Goal: Subscribe to service/newsletter

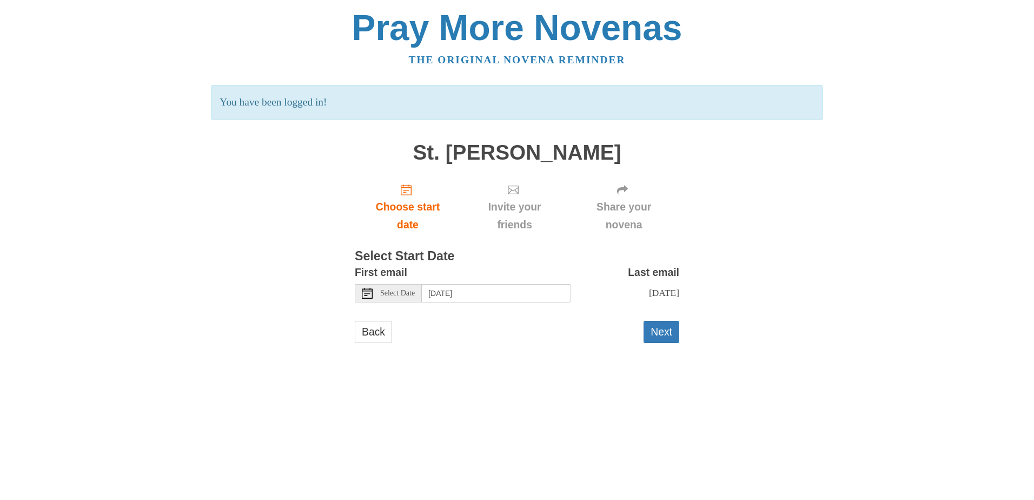
click at [366, 294] on use at bounding box center [367, 293] width 11 height 11
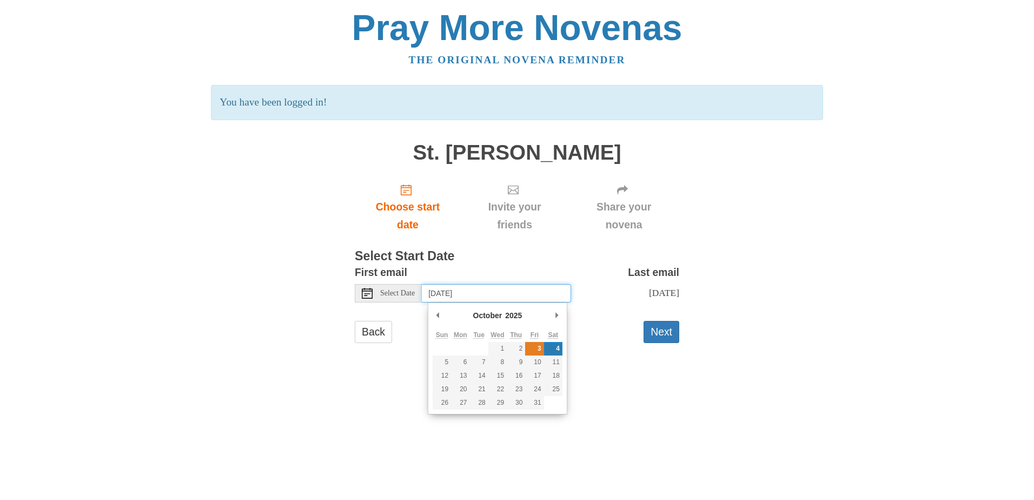
type input "Friday, October 3rd"
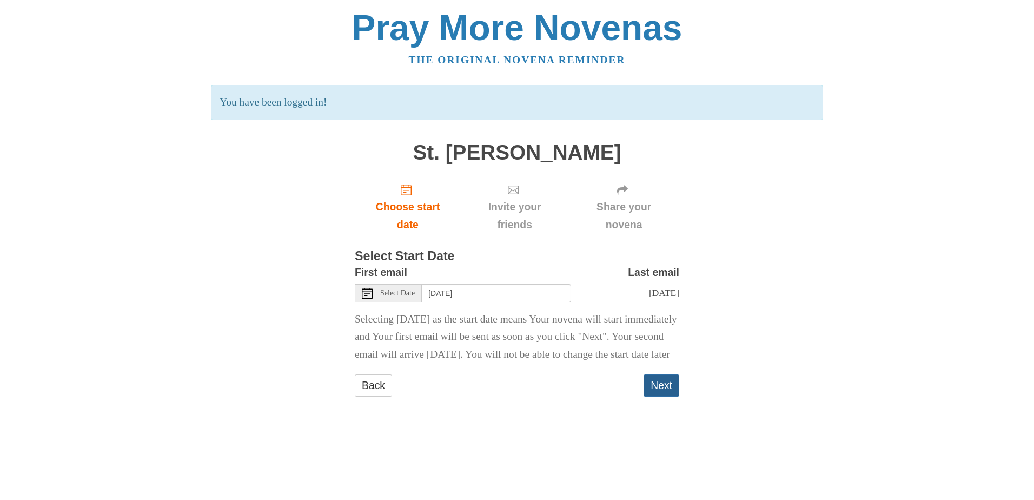
click at [665, 396] on button "Next" at bounding box center [662, 385] width 36 height 22
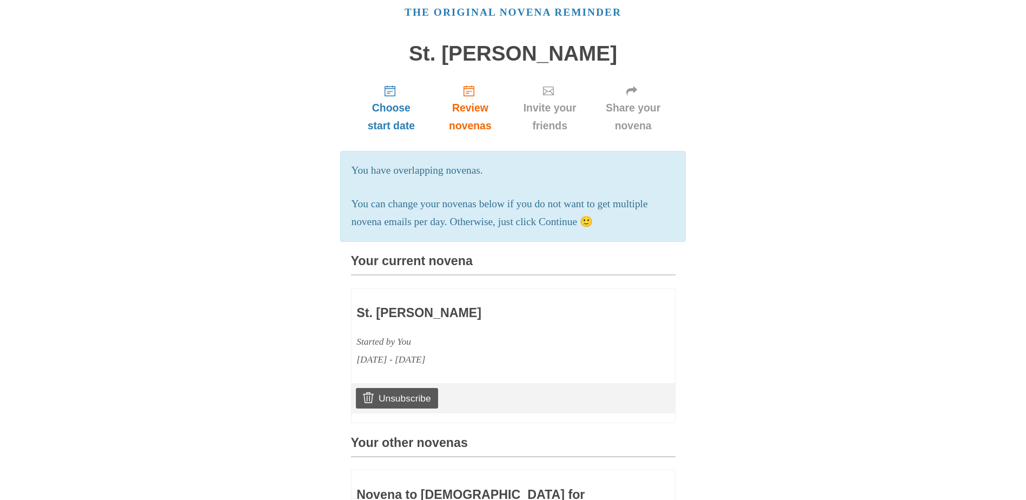
scroll to position [108, 0]
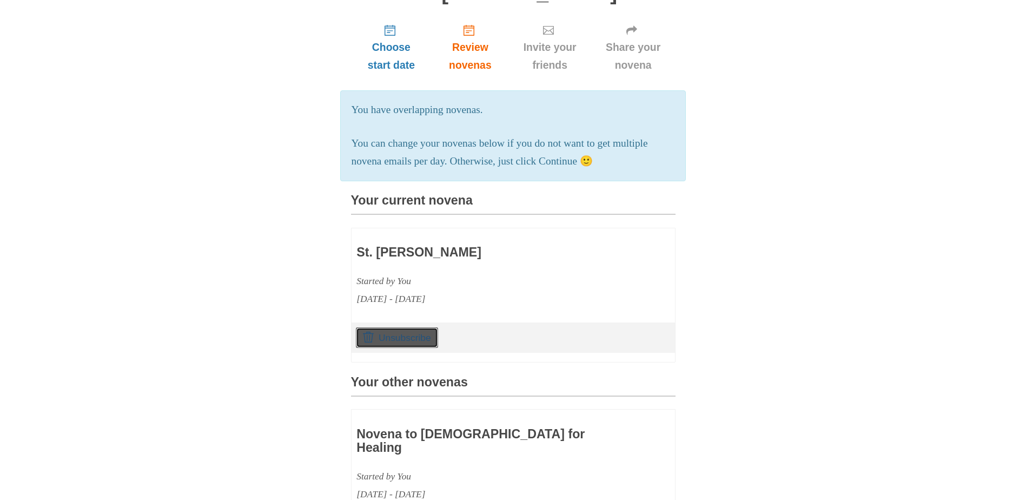
drag, startPoint x: 390, startPoint y: 349, endPoint x: 606, endPoint y: 41, distance: 376.3
click at [390, 348] on link "Unsubscribe" at bounding box center [397, 337] width 82 height 21
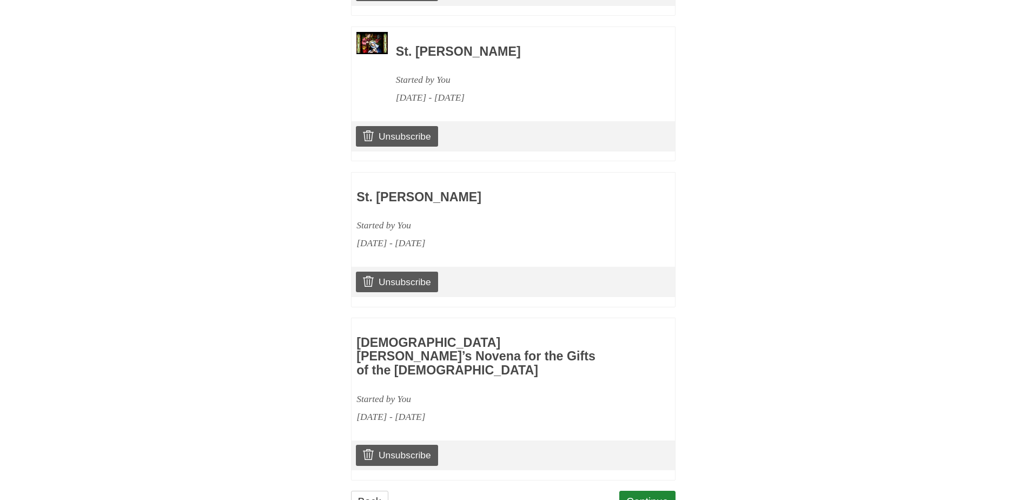
scroll to position [685, 0]
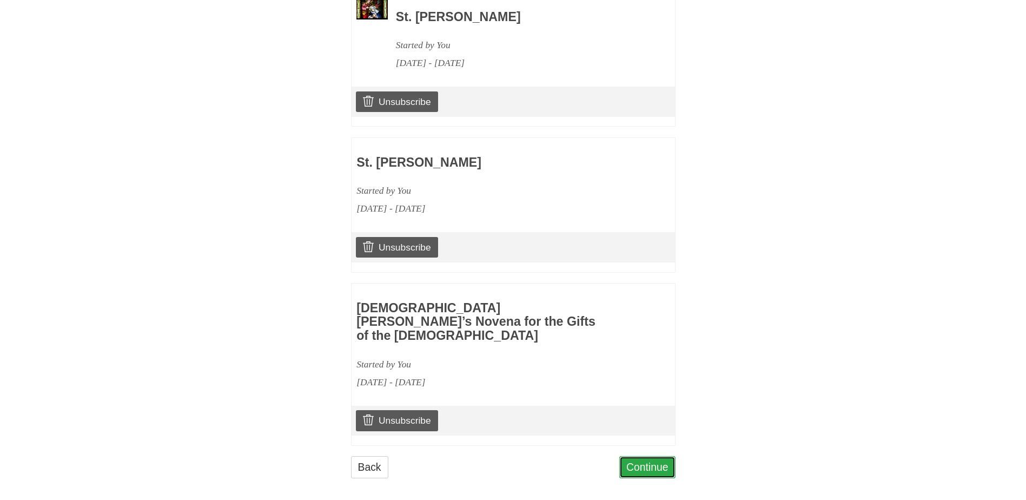
click at [641, 458] on link "Continue" at bounding box center [647, 467] width 56 height 22
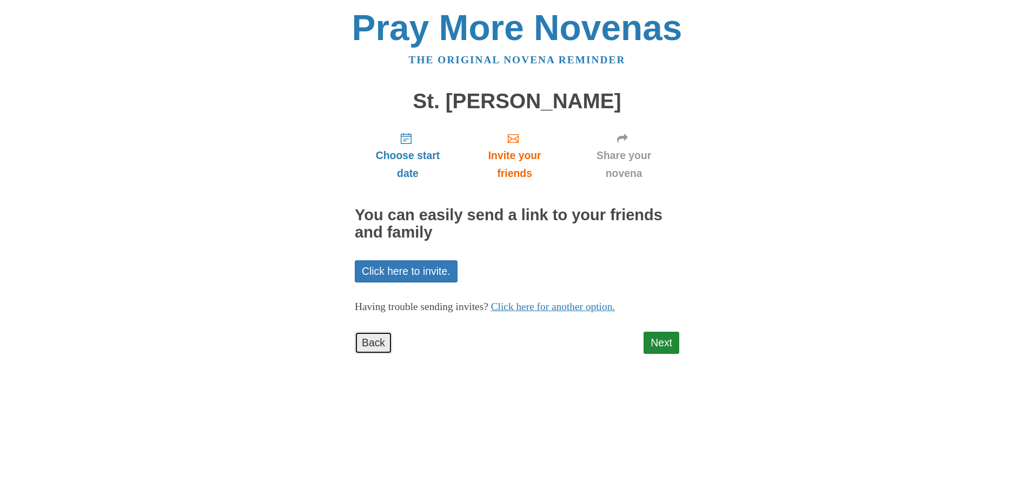
click at [370, 342] on link "Back" at bounding box center [373, 343] width 37 height 22
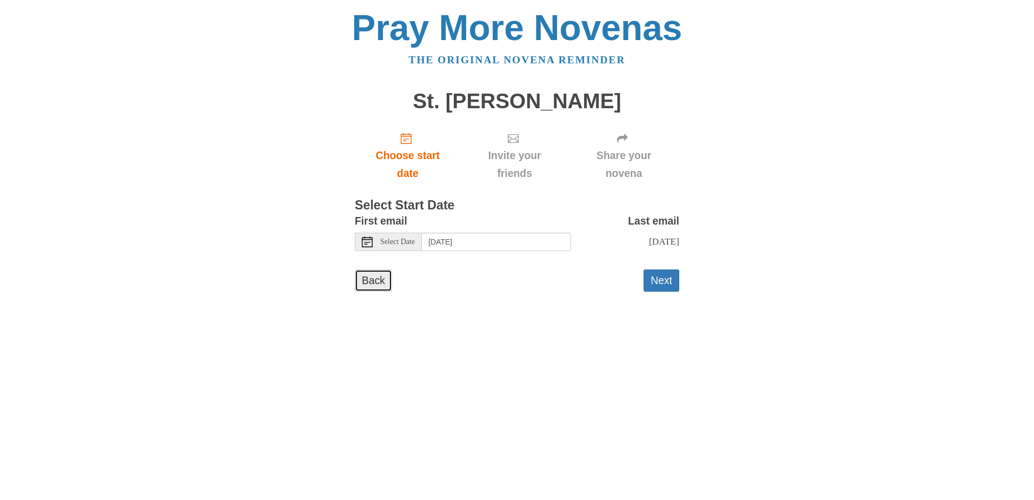
click at [366, 280] on link "Back" at bounding box center [373, 280] width 37 height 22
click at [370, 243] on icon at bounding box center [367, 241] width 11 height 11
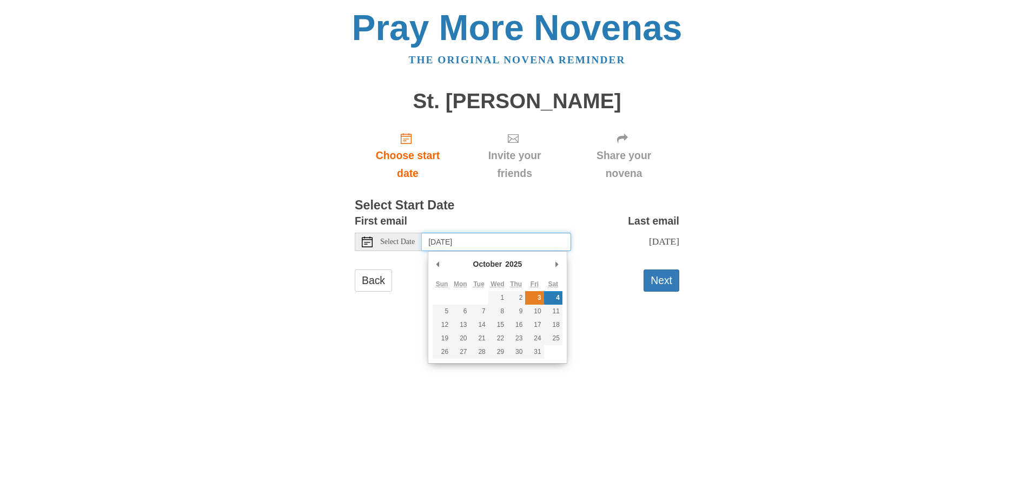
type input "Friday, October 3rd"
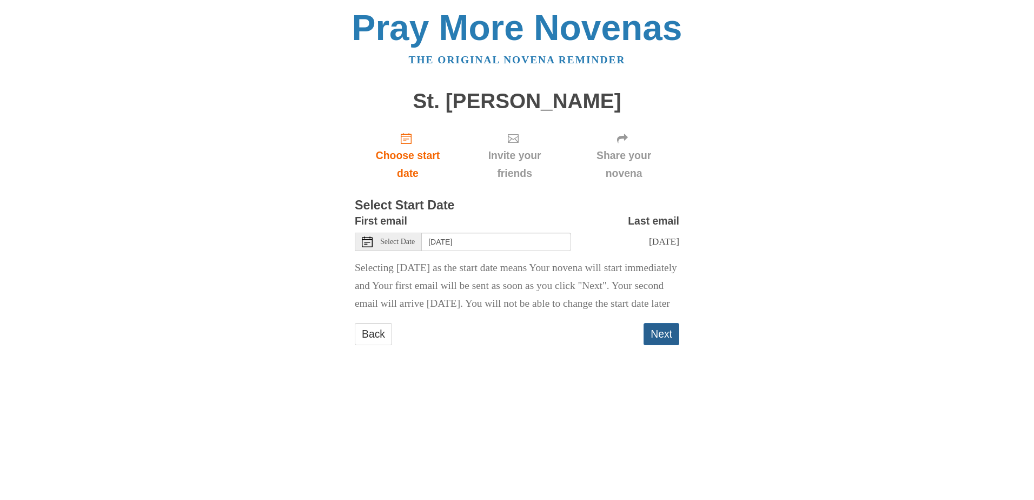
click at [659, 345] on button "Next" at bounding box center [662, 334] width 36 height 22
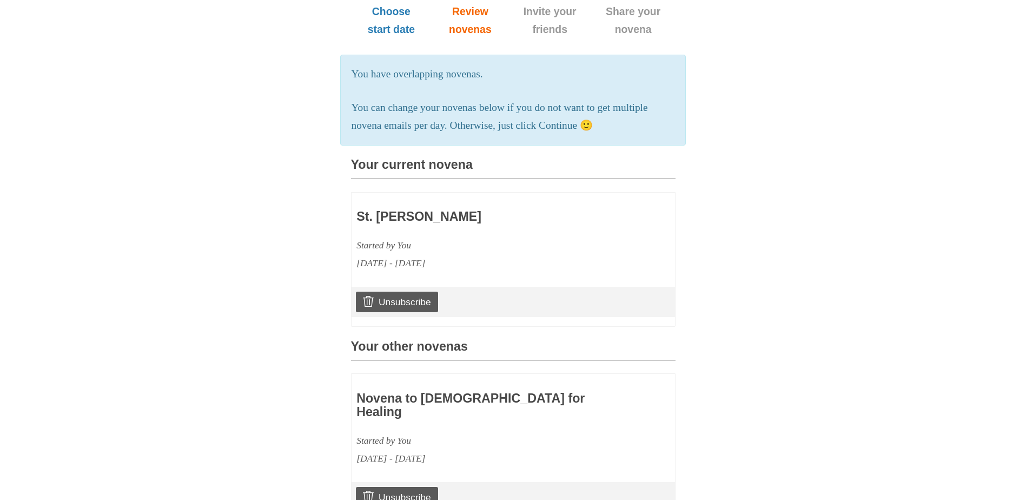
scroll to position [216, 0]
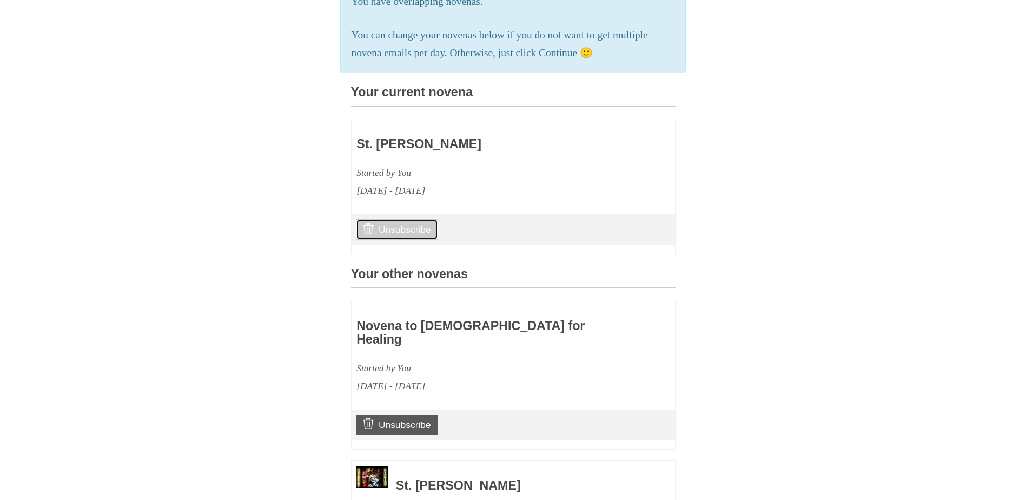
click at [398, 240] on link "Unsubscribe" at bounding box center [397, 229] width 82 height 21
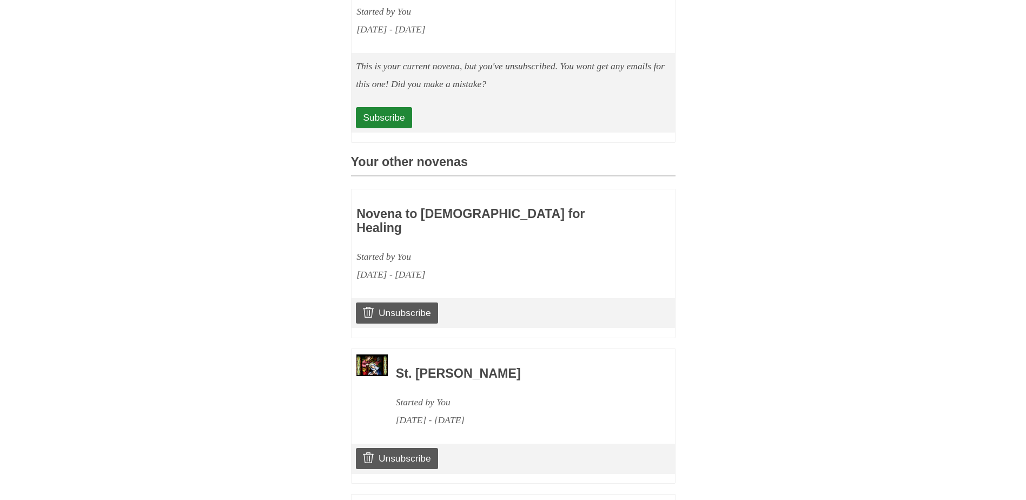
scroll to position [433, 0]
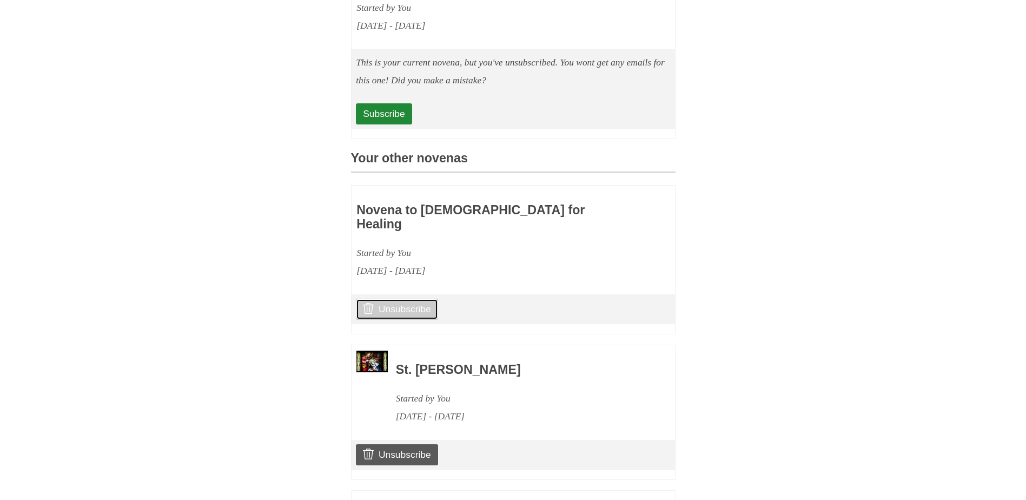
click at [420, 309] on link "Unsubscribe" at bounding box center [397, 309] width 82 height 21
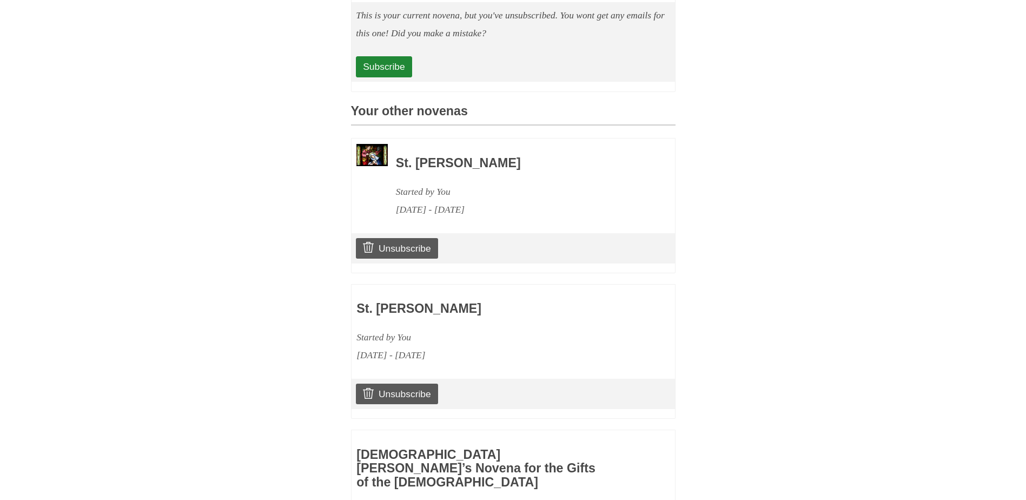
scroll to position [487, 0]
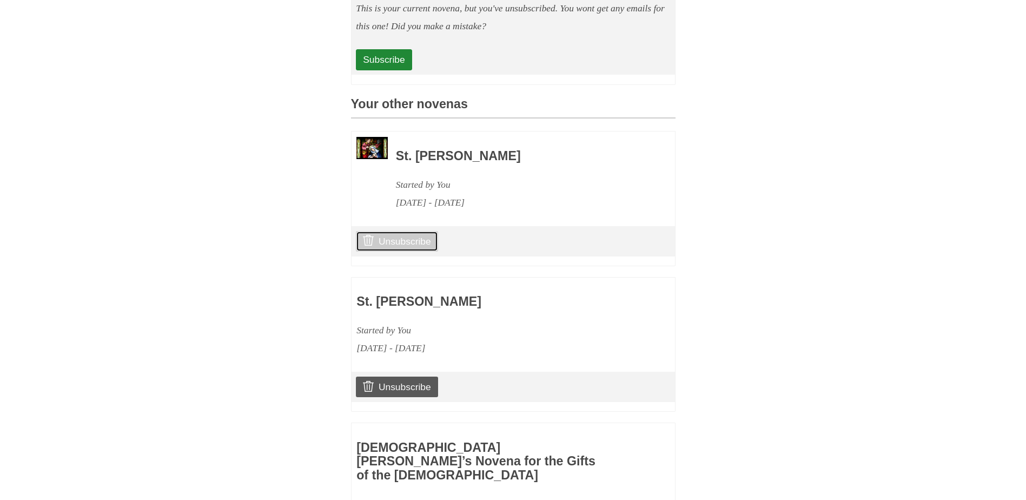
click at [410, 251] on link "Unsubscribe" at bounding box center [397, 241] width 82 height 21
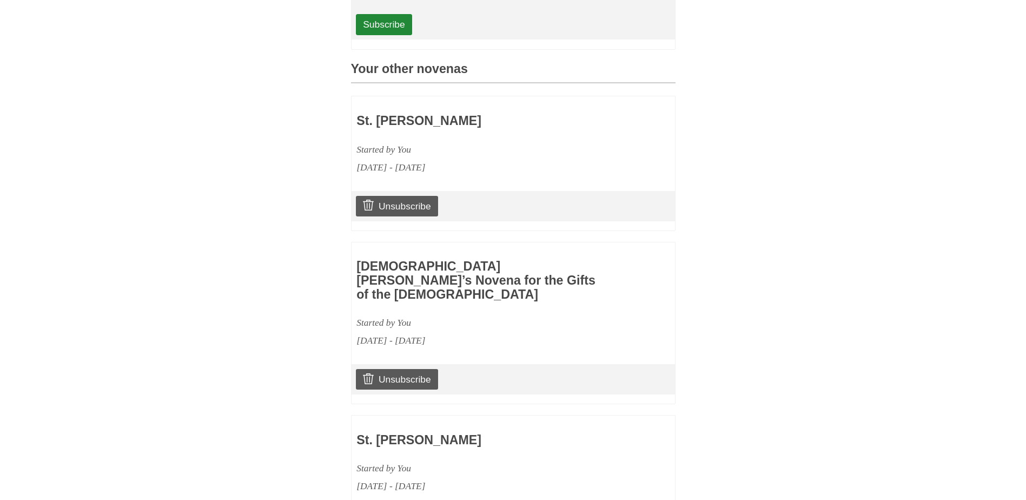
scroll to position [541, 0]
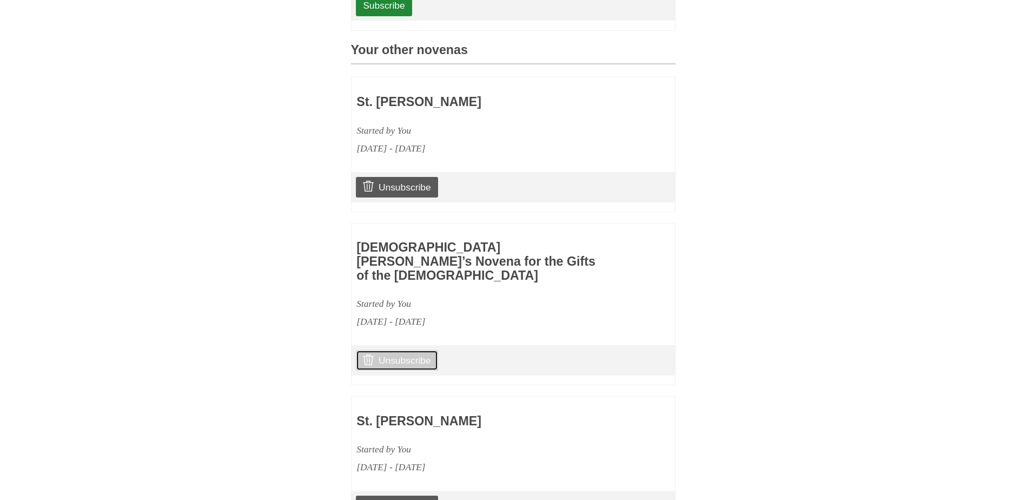
click at [393, 362] on link "Unsubscribe" at bounding box center [397, 360] width 82 height 21
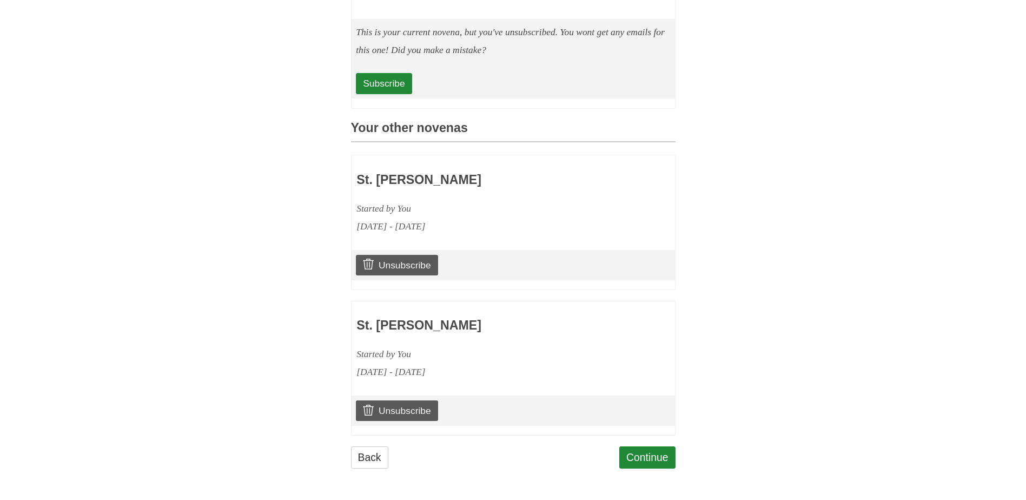
scroll to position [481, 0]
click at [409, 261] on link "Unsubscribe" at bounding box center [397, 265] width 82 height 21
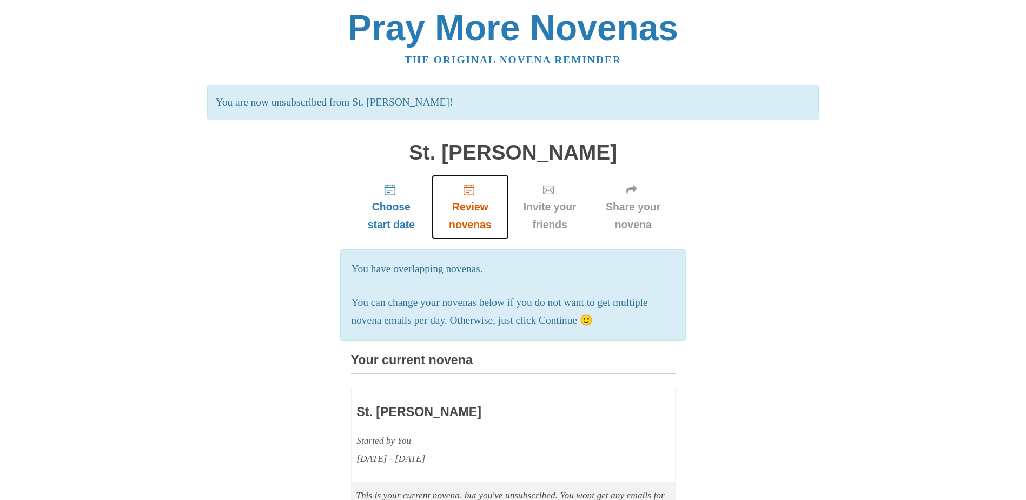
click at [475, 203] on span "Review novenas" at bounding box center [469, 216] width 55 height 36
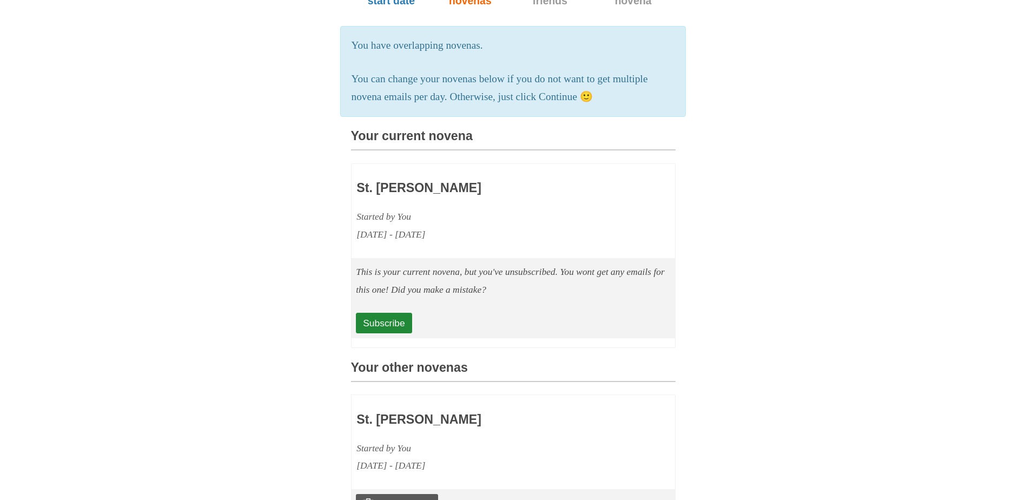
scroll to position [216, 0]
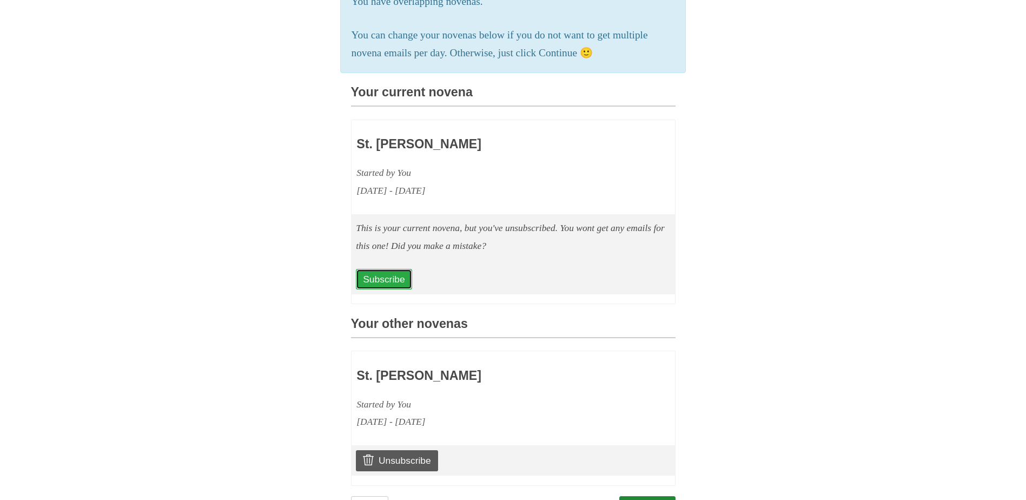
click at [382, 289] on link "Subscribe" at bounding box center [384, 279] width 56 height 21
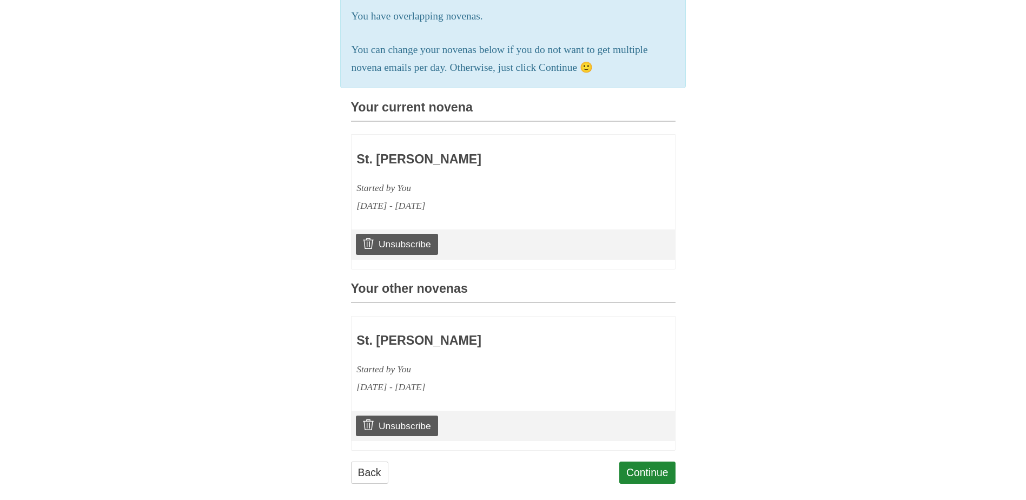
scroll to position [286, 0]
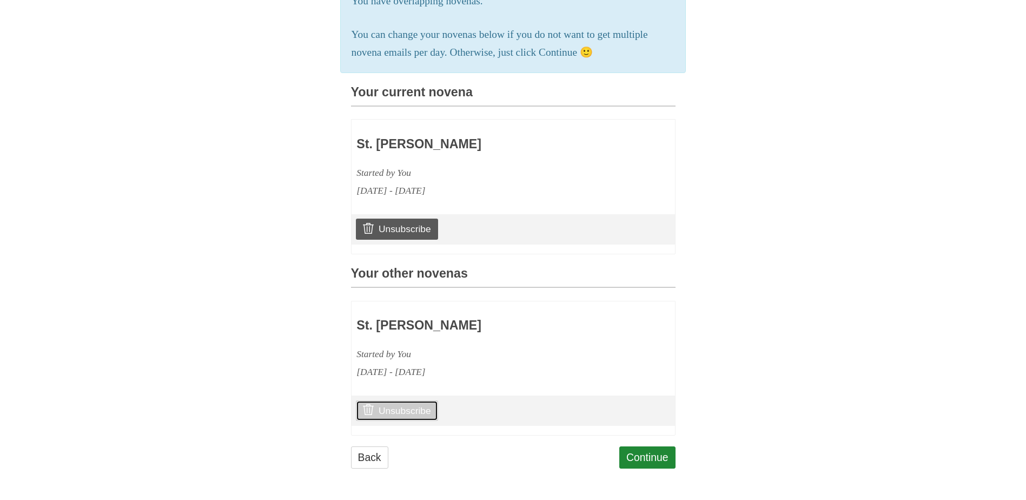
click at [403, 406] on link "Unsubscribe" at bounding box center [397, 410] width 82 height 21
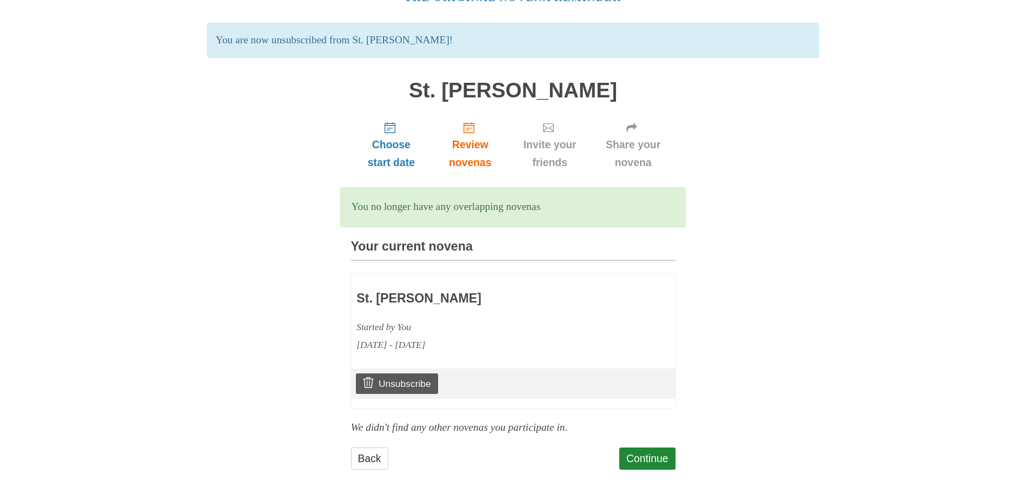
scroll to position [63, 0]
click at [656, 453] on link "Continue" at bounding box center [647, 457] width 56 height 22
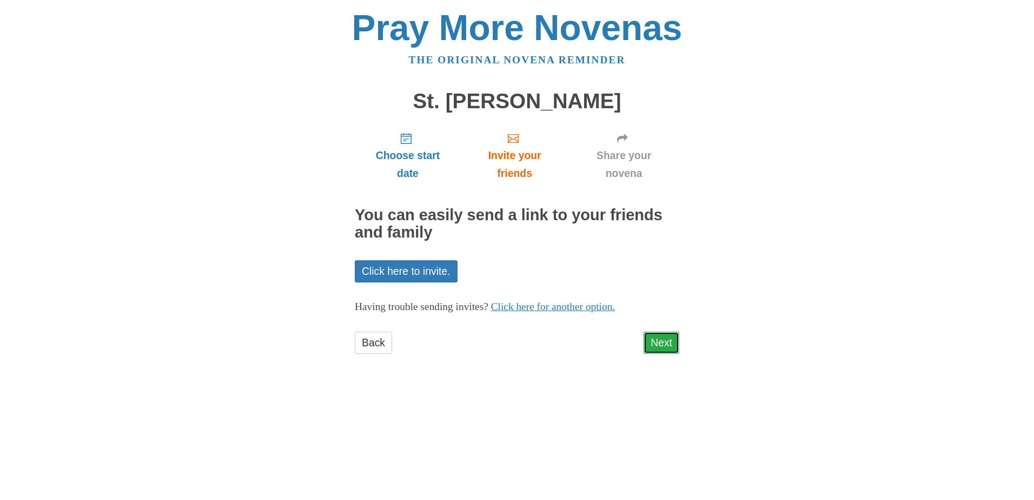
click at [658, 339] on link "Next" at bounding box center [662, 343] width 36 height 22
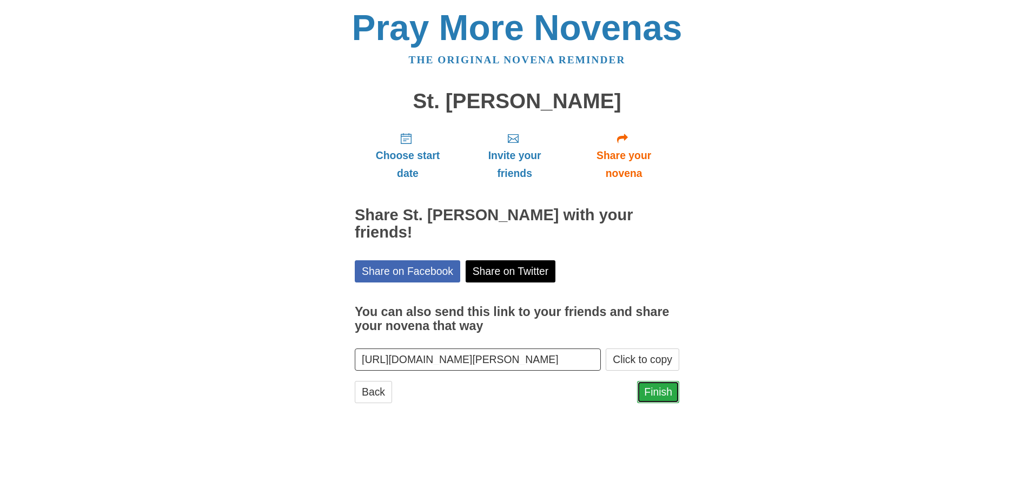
click at [660, 388] on link "Finish" at bounding box center [658, 392] width 42 height 22
